Goal: Navigation & Orientation: Find specific page/section

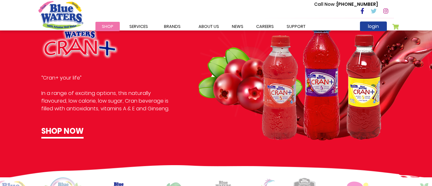
scroll to position [359, 0]
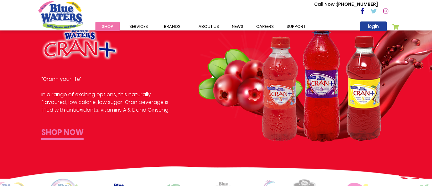
click at [70, 133] on link "Shop now" at bounding box center [62, 133] width 42 height 13
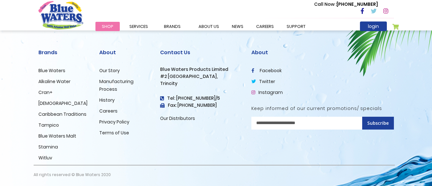
scroll to position [856, 0]
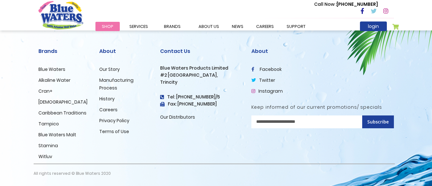
click at [42, 101] on link "[DEMOGRAPHIC_DATA]" at bounding box center [62, 102] width 49 height 6
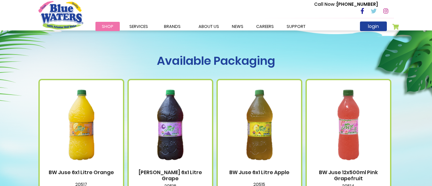
scroll to position [205, 0]
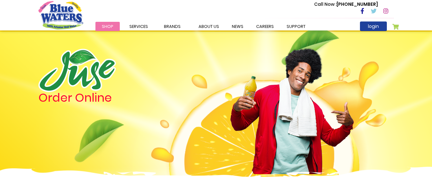
scroll to position [856, 0]
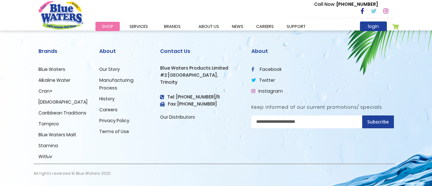
click at [43, 122] on link "Tampico" at bounding box center [48, 123] width 21 height 6
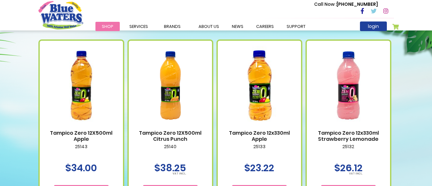
scroll to position [269, 0]
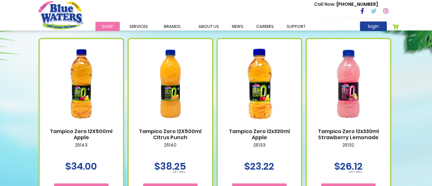
drag, startPoint x: 44, startPoint y: 124, endPoint x: 39, endPoint y: 125, distance: 5.0
click at [39, 125] on div "Tampico Zero 12X500ml Apple 25143 $34.00" at bounding box center [81, 121] width 86 height 167
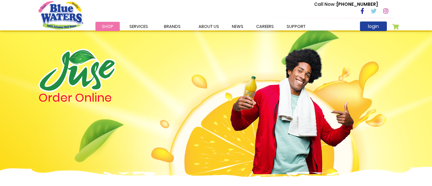
scroll to position [856, 0]
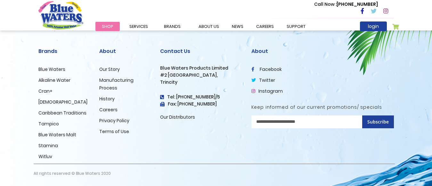
click at [45, 89] on link "Cran+" at bounding box center [45, 91] width 14 height 6
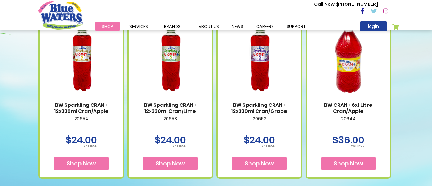
scroll to position [397, 0]
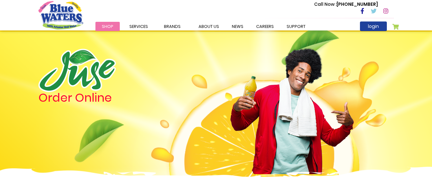
scroll to position [856, 0]
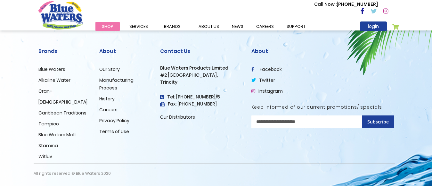
click at [42, 100] on link "[DEMOGRAPHIC_DATA]" at bounding box center [62, 102] width 49 height 6
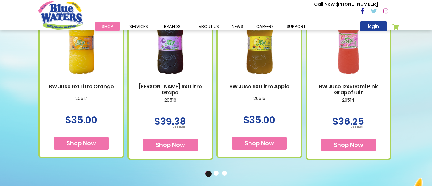
scroll to position [308, 0]
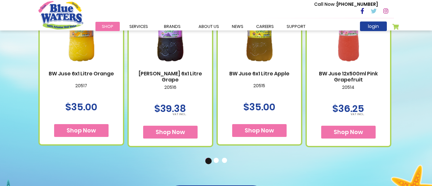
drag, startPoint x: 0, startPoint y: 0, endPoint x: 43, endPoint y: 99, distance: 108.0
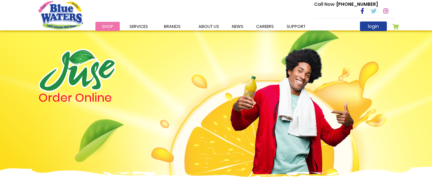
scroll to position [856, 0]
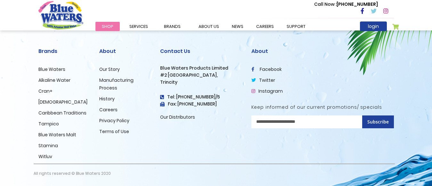
drag, startPoint x: 33, startPoint y: 111, endPoint x: 34, endPoint y: 117, distance: 5.5
click at [34, 117] on div "Brands Blue Waters Alkaline Water Cran+ Juse Caribbean Traditions Tampico Blue …" at bounding box center [64, 100] width 61 height 127
click at [51, 133] on link "Blue Waters Malt" at bounding box center [57, 134] width 38 height 6
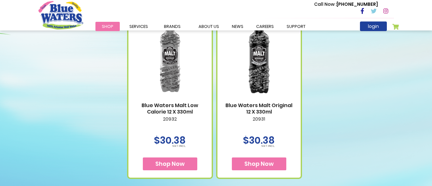
scroll to position [295, 0]
